Goal: Task Accomplishment & Management: Manage account settings

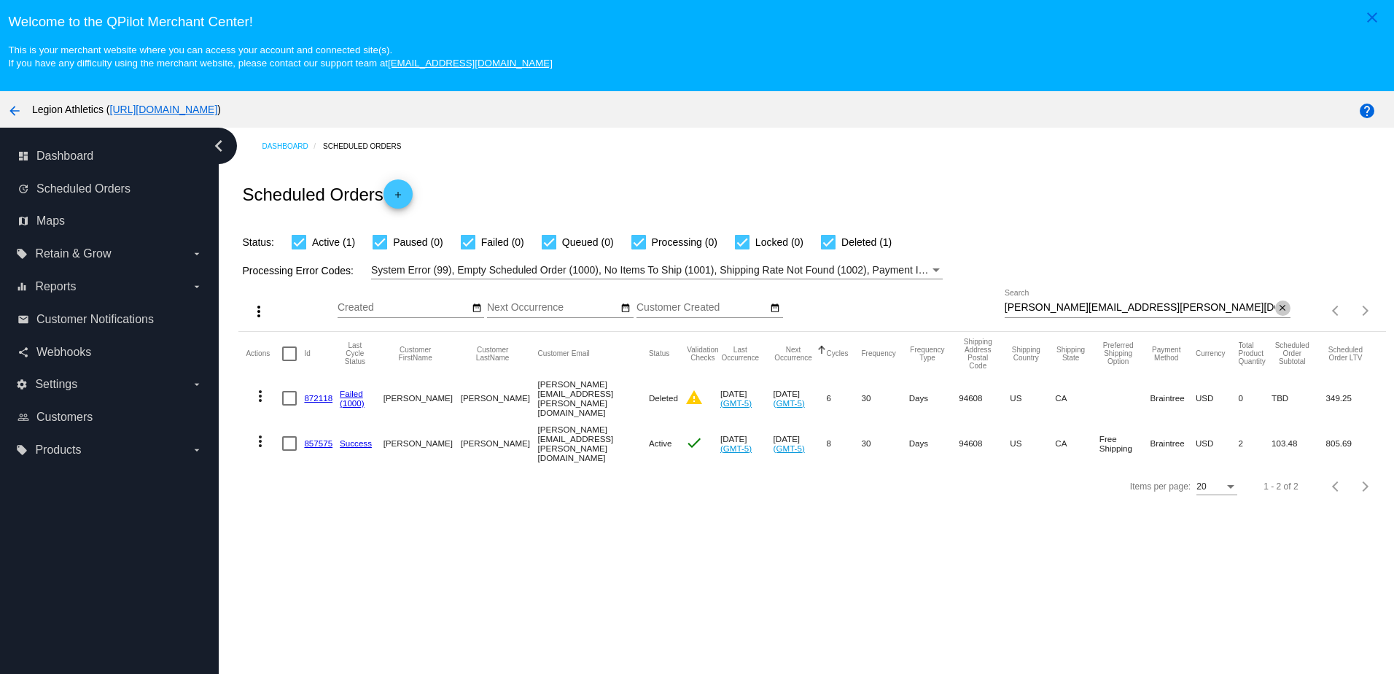
click at [1278, 314] on mat-icon "close" at bounding box center [1283, 309] width 10 height 12
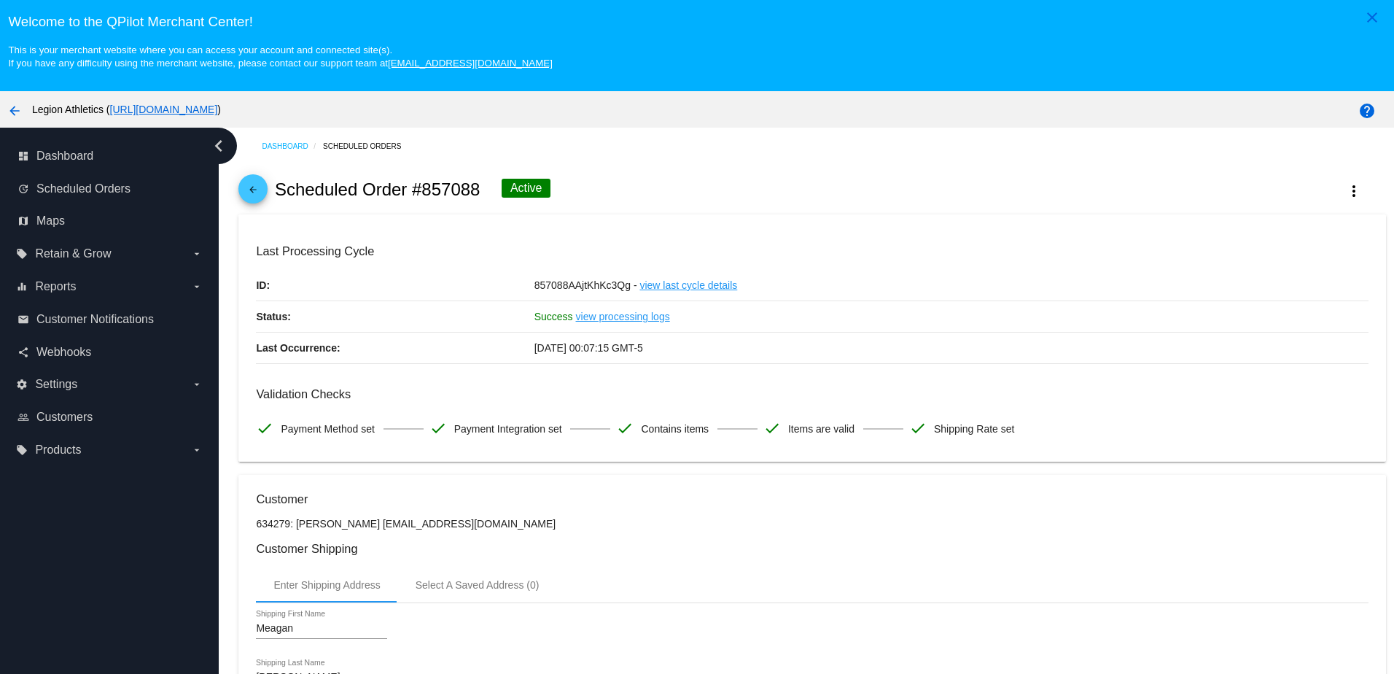
scroll to position [93, 0]
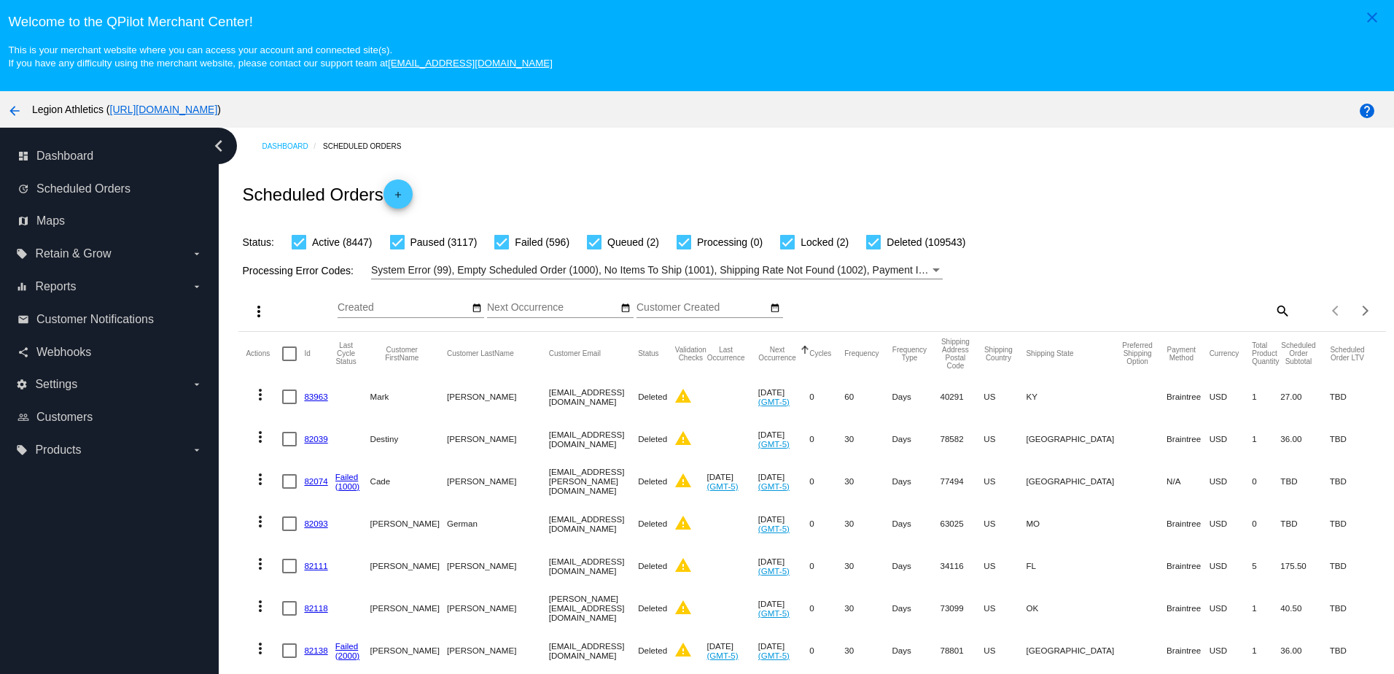
click at [1273, 311] on mat-icon "search" at bounding box center [1282, 310] width 18 height 23
click at [1215, 312] on input "Search" at bounding box center [1148, 308] width 286 height 12
paste input "[EMAIL_ADDRESS][DOMAIN_NAME]"
type input "[EMAIL_ADDRESS][DOMAIN_NAME]"
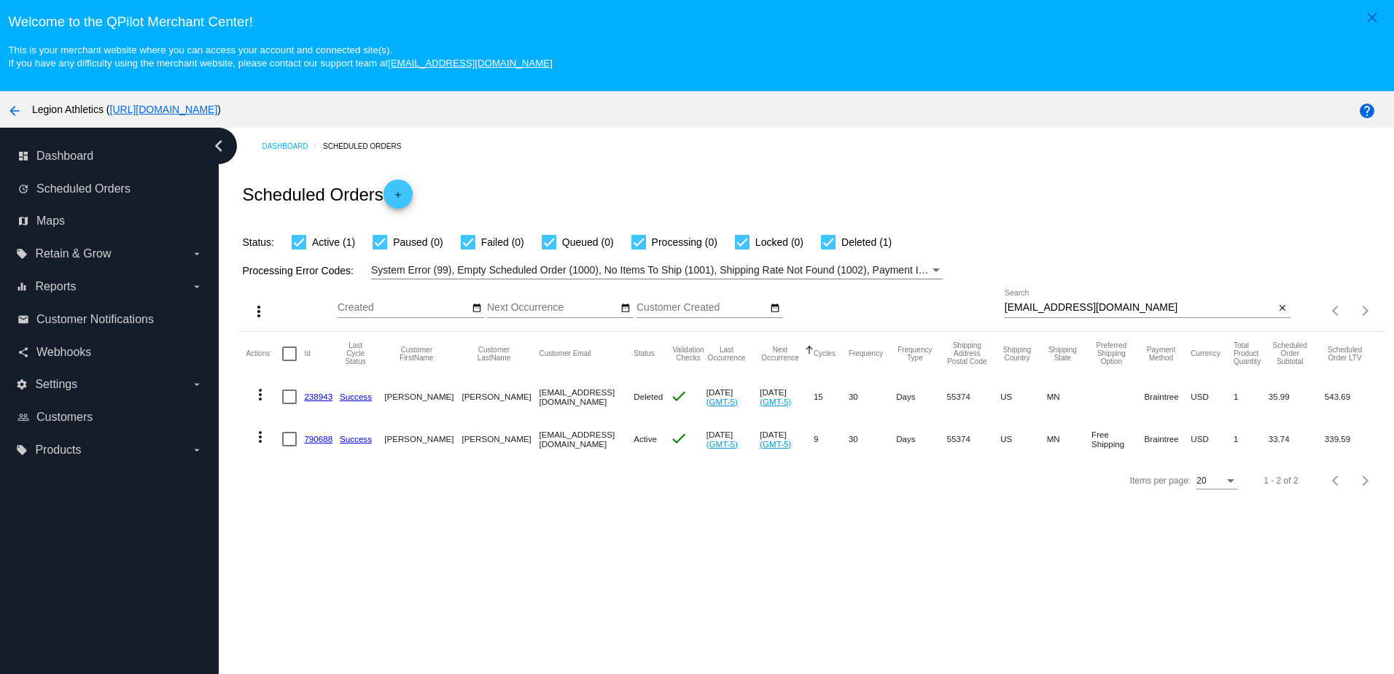
click at [318, 448] on mat-cell "790688" at bounding box center [322, 439] width 36 height 42
click at [317, 441] on link "790688" at bounding box center [318, 438] width 28 height 9
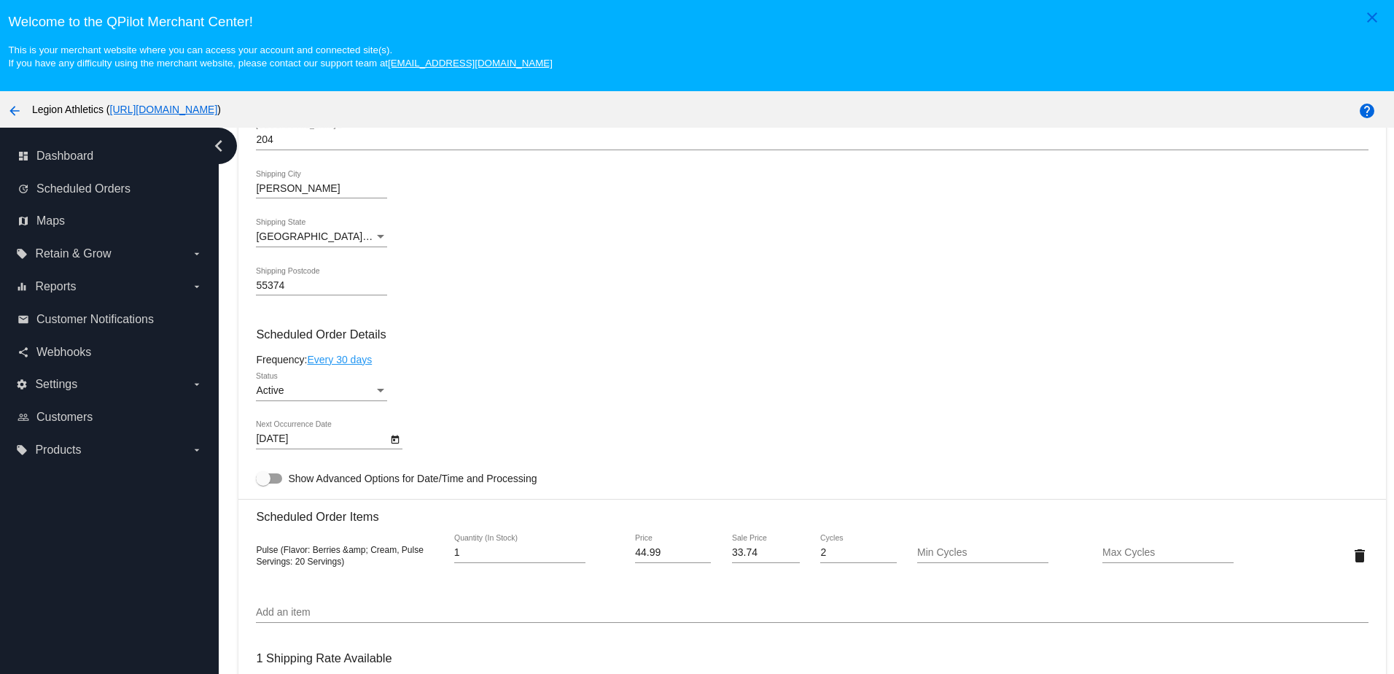
scroll to position [656, 0]
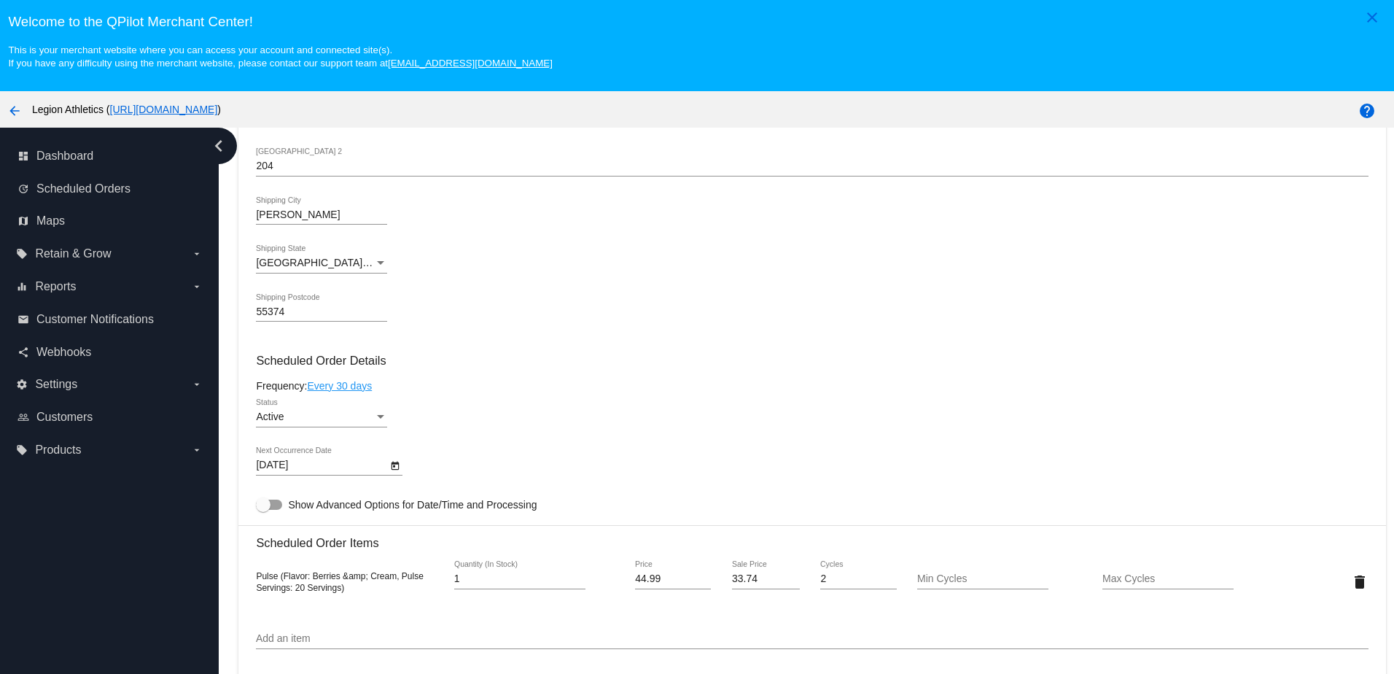
click at [301, 423] on div "Active" at bounding box center [315, 417] width 118 height 12
click at [284, 462] on span "Paused" at bounding box center [321, 458] width 131 height 31
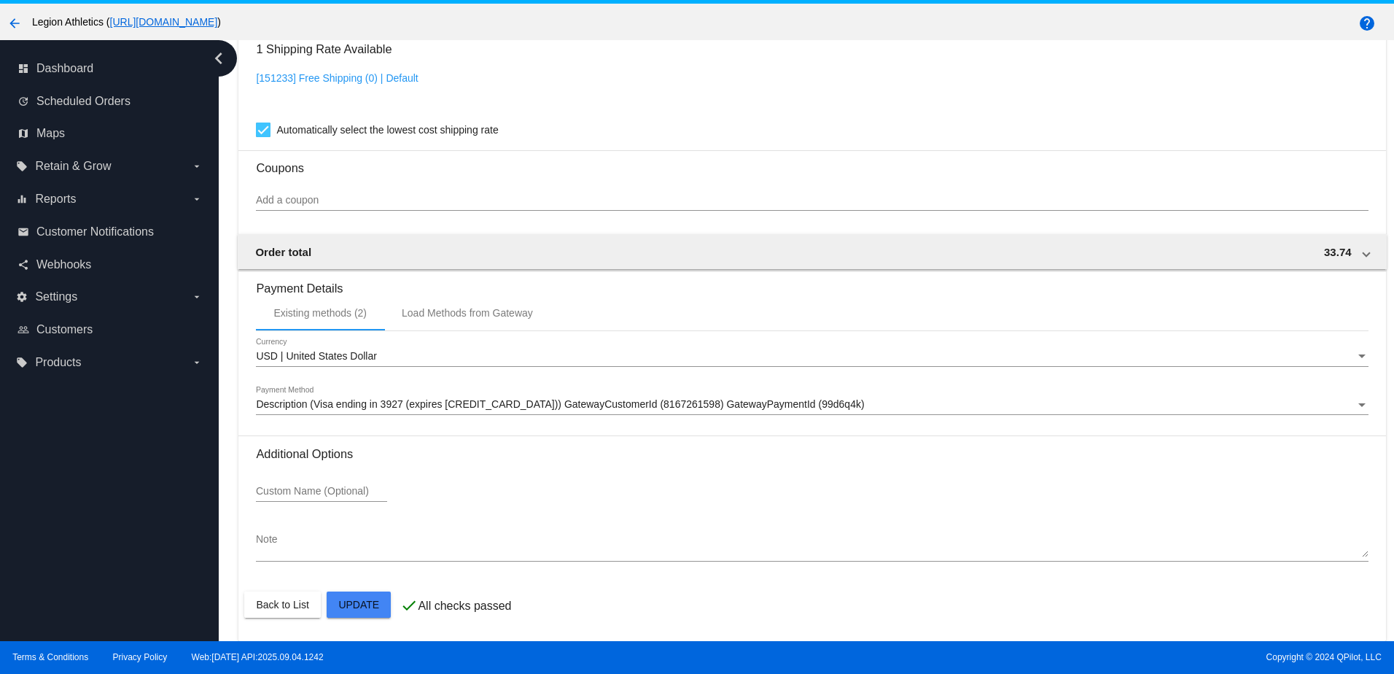
scroll to position [93, 0]
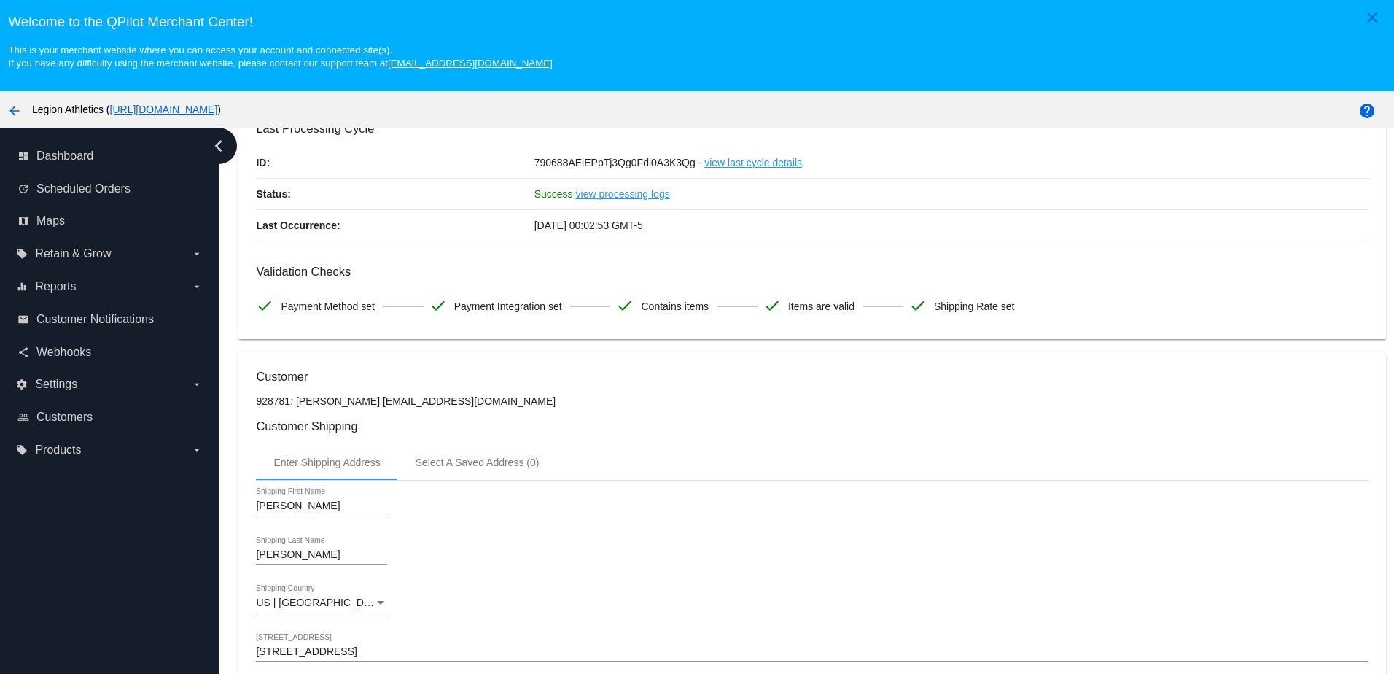
scroll to position [0, 0]
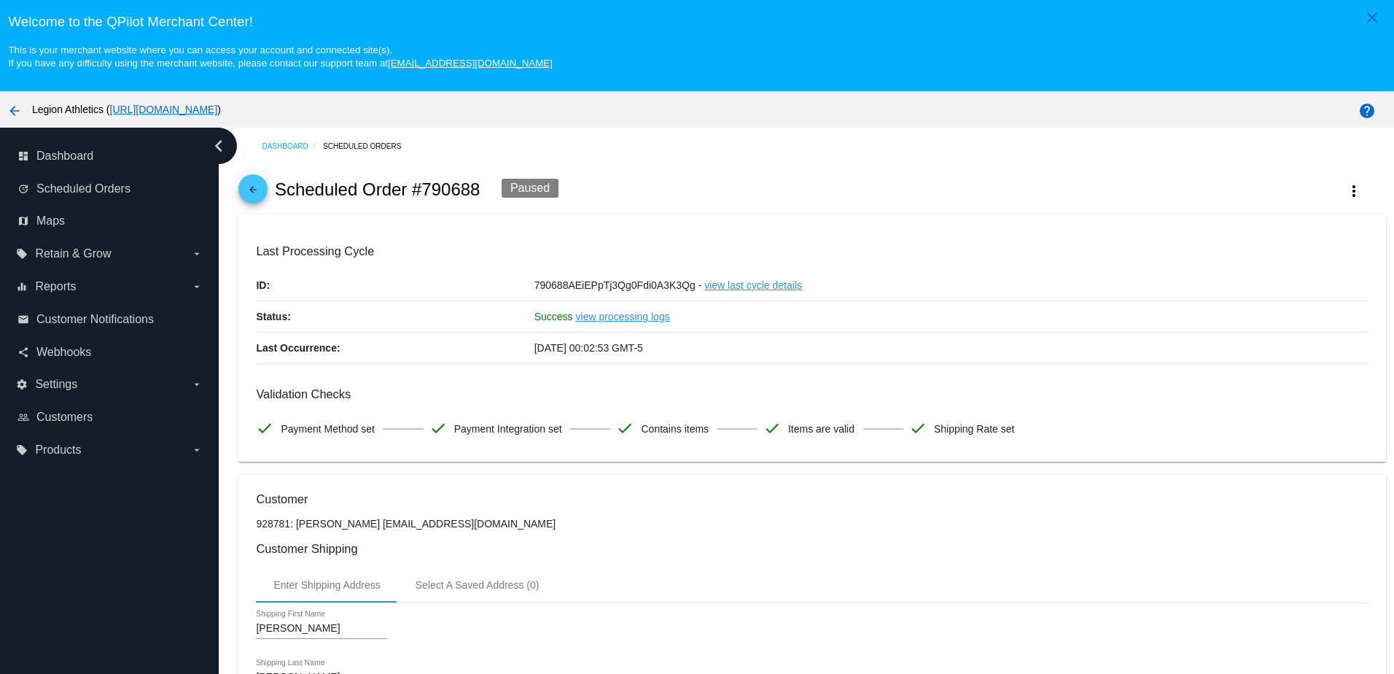
click at [255, 199] on mat-icon "arrow_back" at bounding box center [253, 194] width 18 height 18
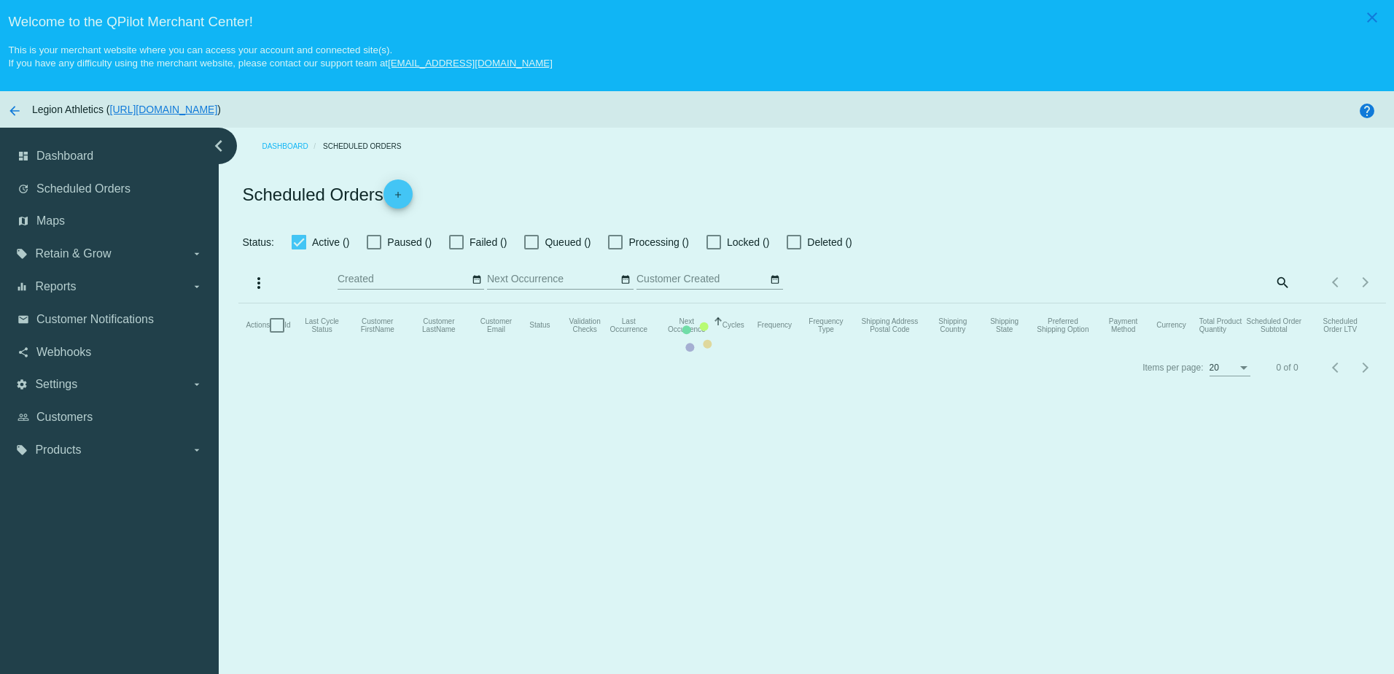
checkbox input "true"
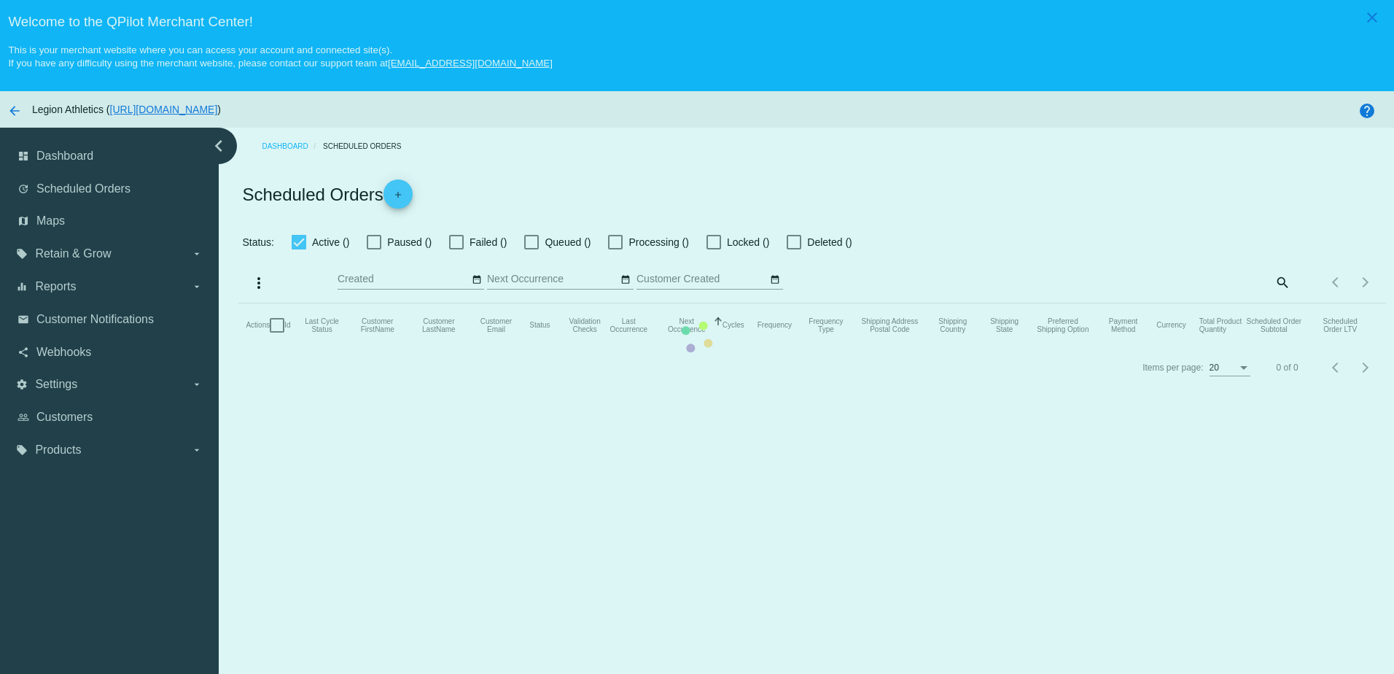
checkbox input "true"
